Goal: Task Accomplishment & Management: Manage account settings

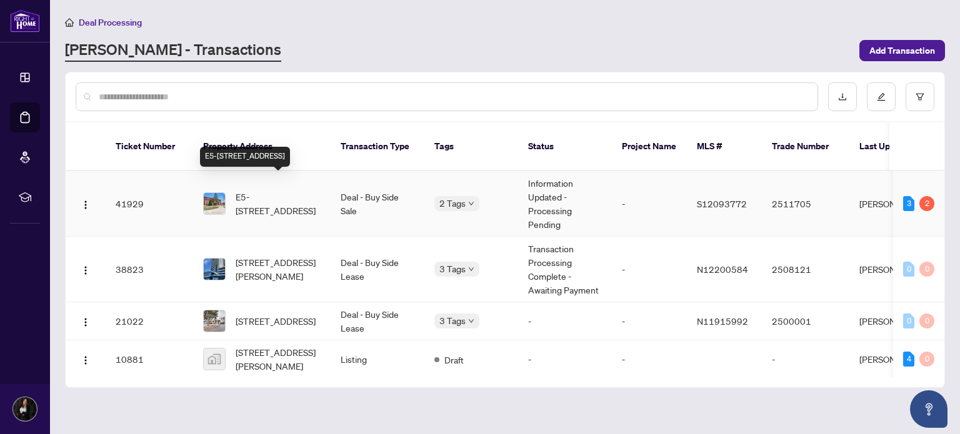
click at [266, 190] on span "E5-[STREET_ADDRESS]" at bounding box center [278, 204] width 85 height 28
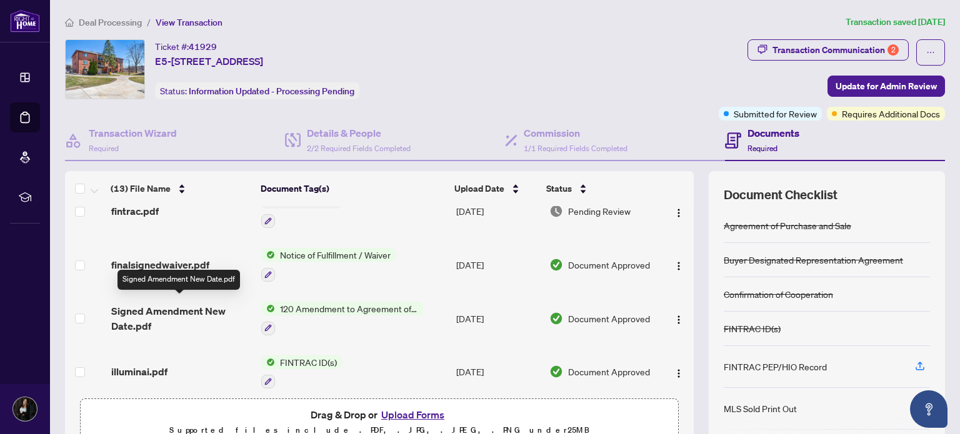
scroll to position [154, 0]
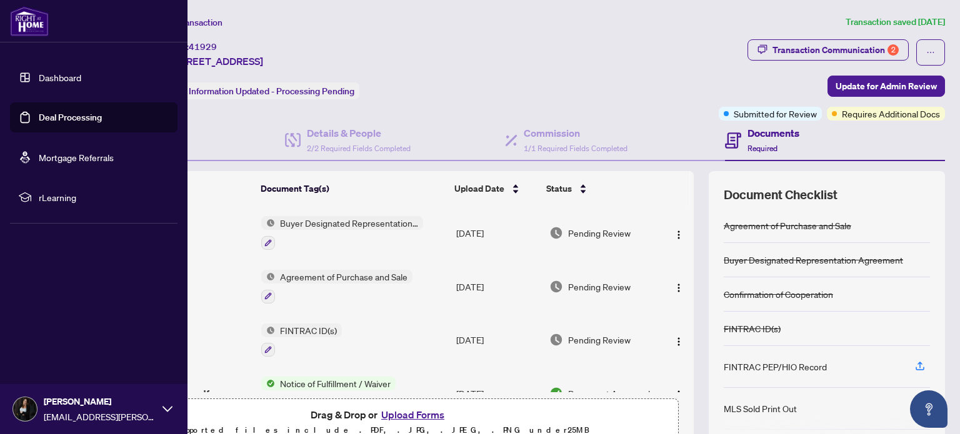
click at [39, 118] on link "Deal Processing" at bounding box center [70, 117] width 63 height 11
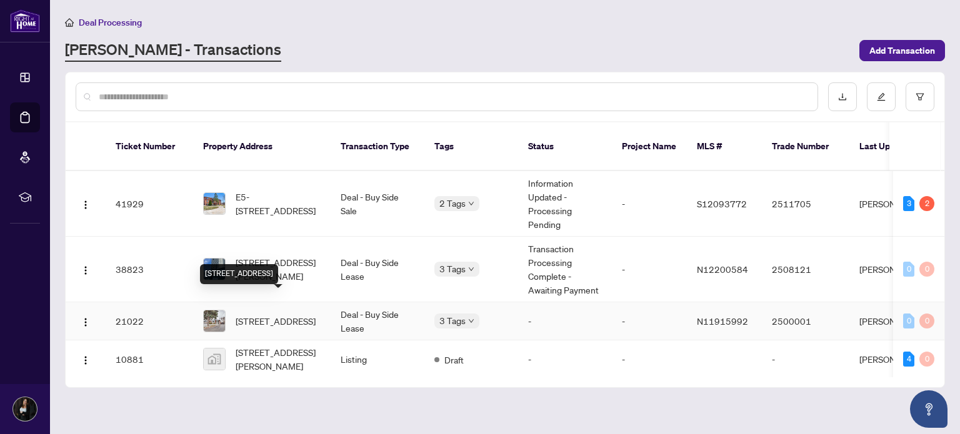
click at [268, 314] on span "[STREET_ADDRESS]" at bounding box center [276, 321] width 80 height 14
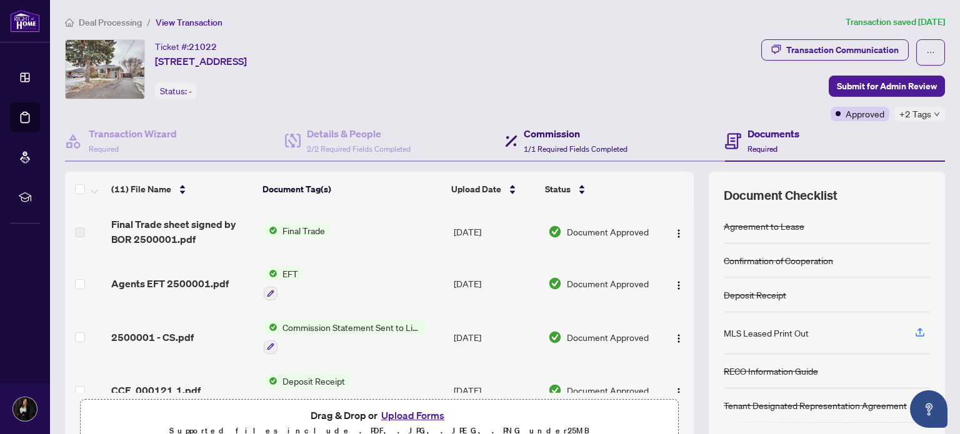
click at [572, 146] on span "1/1 Required Fields Completed" at bounding box center [576, 148] width 104 height 9
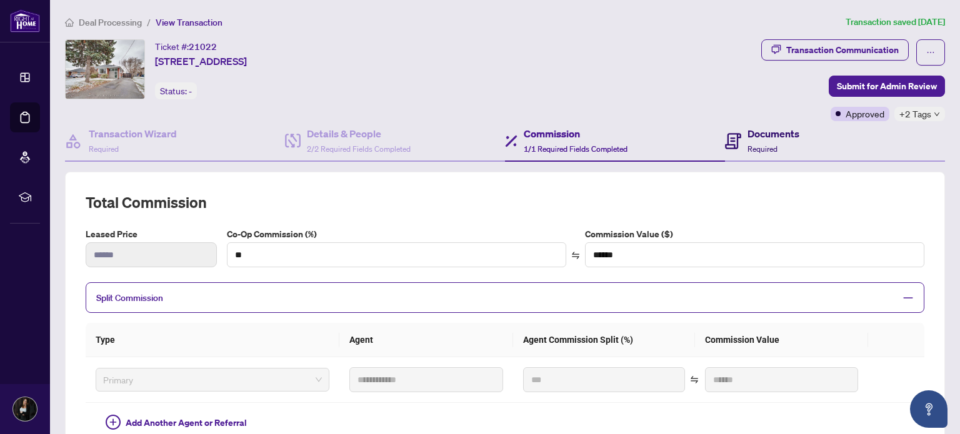
click at [756, 149] on span "Required" at bounding box center [763, 148] width 30 height 9
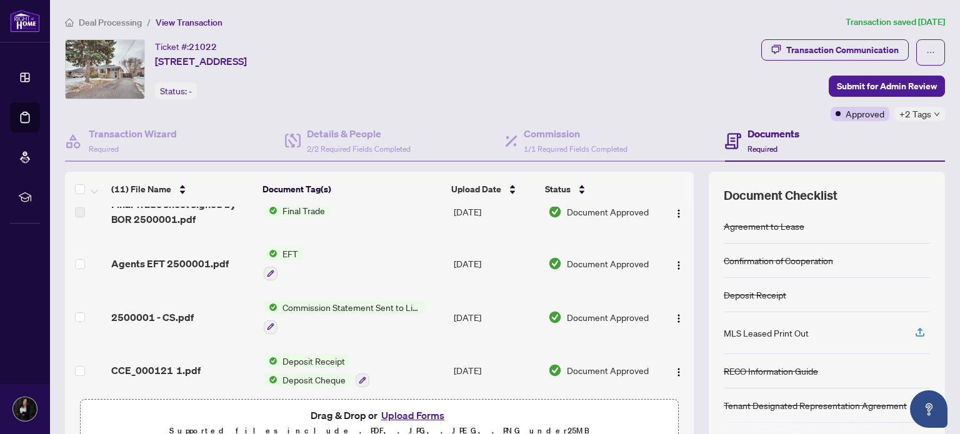
scroll to position [19, 0]
click at [164, 316] on span "2500001 - CS.pdf" at bounding box center [152, 318] width 83 height 15
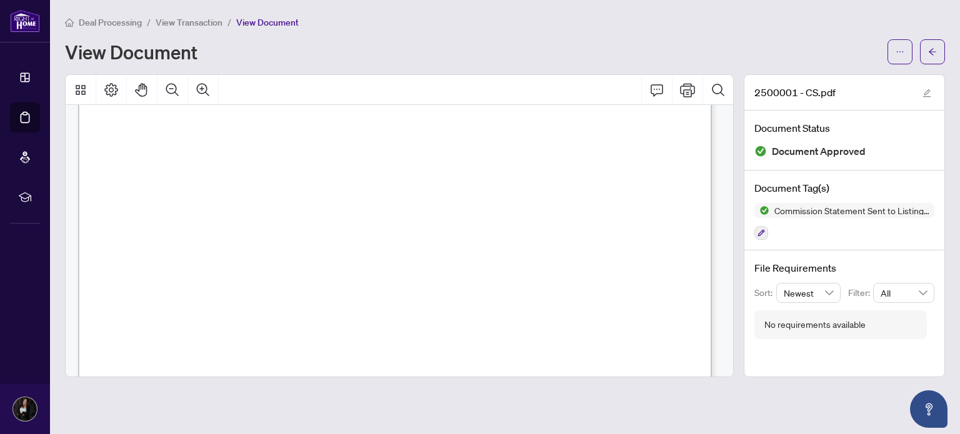
scroll to position [265, 0]
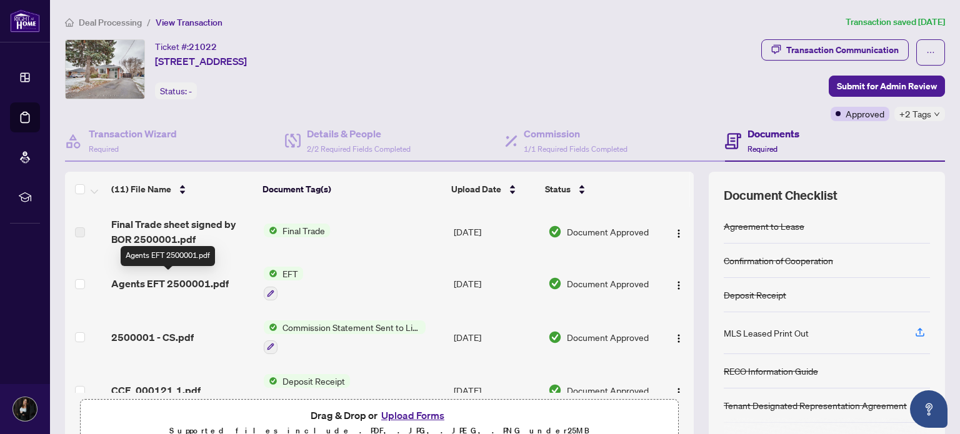
click at [173, 282] on span "Agents EFT 2500001.pdf" at bounding box center [170, 283] width 118 height 15
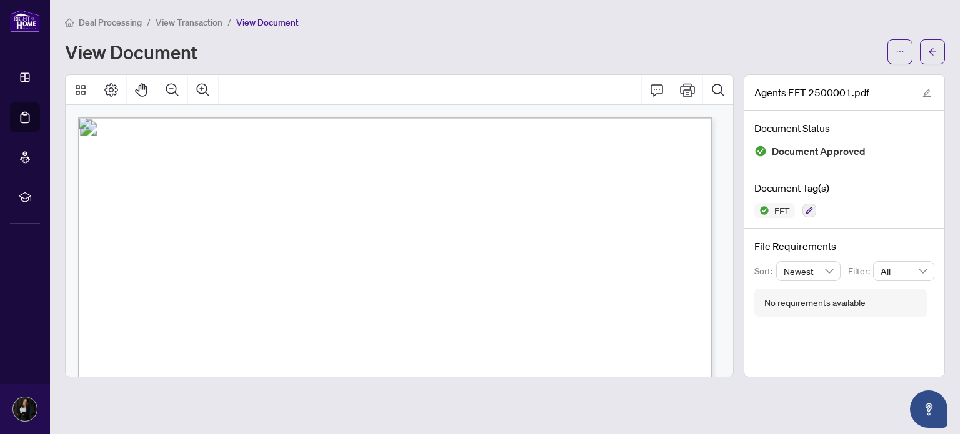
click at [522, 24] on div "Deal Processing / View Transaction / View Document" at bounding box center [505, 22] width 880 height 14
click at [369, 40] on div "View Document" at bounding box center [505, 51] width 880 height 25
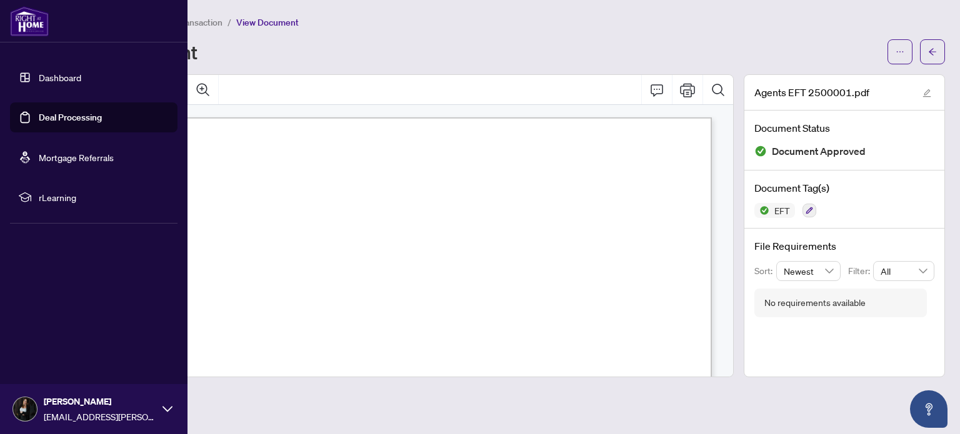
click at [39, 115] on link "Deal Processing" at bounding box center [70, 117] width 63 height 11
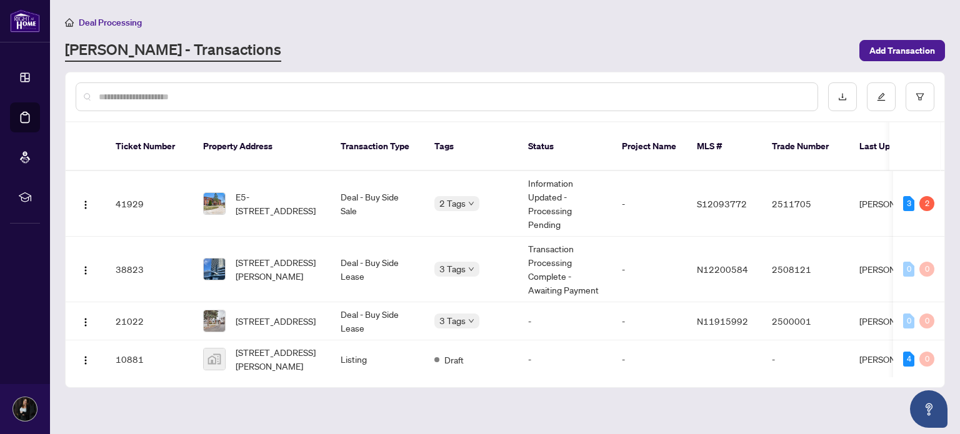
click at [605, 25] on div "Deal Processing" at bounding box center [505, 22] width 880 height 14
click at [529, 402] on main "Deal Processing RAHR - Transactions Add Transaction Ticket Number Property Addr…" at bounding box center [505, 217] width 910 height 434
